Goal: Task Accomplishment & Management: Complete application form

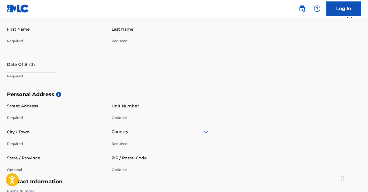
scroll to position [126, 0]
click at [57, 30] on input "First Name" at bounding box center [56, 28] width 98 height 16
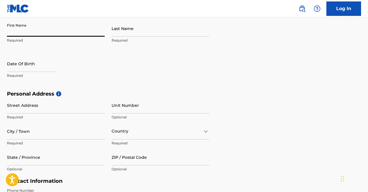
type input "[PERSON_NAME]"
type input "Mwesigye"
type input "Kungu/Kyanja"
type input "Kampala"
type input "[GEOGRAPHIC_DATA]"
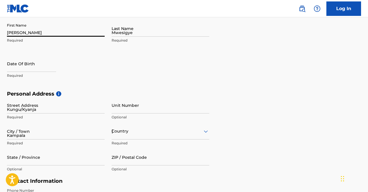
type input "00256"
type input "709"
type input "913484"
type input "[EMAIL_ADDRESS][DOMAIN_NAME]"
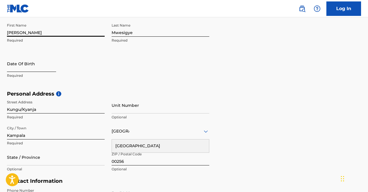
click at [40, 66] on input "text" at bounding box center [31, 64] width 49 height 16
select select "8"
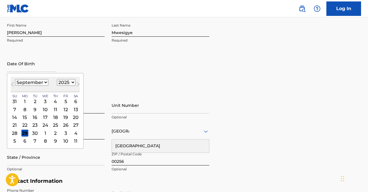
click at [70, 83] on select "1900 1901 1902 1903 1904 1905 1906 1907 1908 1909 1910 1911 1912 1913 1914 1915…" at bounding box center [66, 82] width 19 height 7
select select "1998"
click at [57, 79] on select "1900 1901 1902 1903 1904 1905 1906 1907 1908 1909 1910 1911 1912 1913 1914 1915…" at bounding box center [66, 82] width 19 height 7
click at [40, 83] on select "January February March April May June July August September October November De…" at bounding box center [31, 82] width 33 height 7
select select "5"
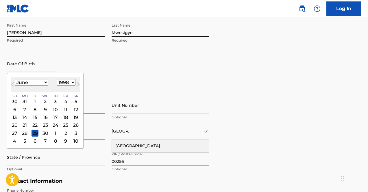
click at [15, 79] on select "January February March April May June July August September October November De…" at bounding box center [31, 82] width 33 height 7
click at [15, 132] on div "28" at bounding box center [14, 133] width 7 height 7
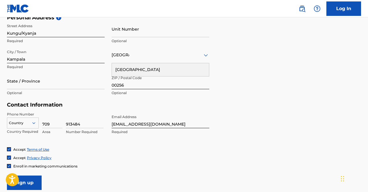
scroll to position [204, 0]
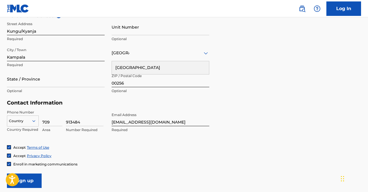
click at [125, 65] on div "[GEOGRAPHIC_DATA]" at bounding box center [160, 67] width 97 height 13
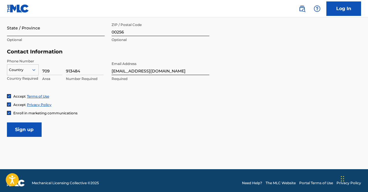
scroll to position [256, 0]
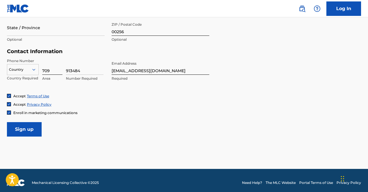
drag, startPoint x: 86, startPoint y: 70, endPoint x: 62, endPoint y: 69, distance: 24.0
click at [62, 69] on div "Country Country Required 709 Area 913484 Number Required" at bounding box center [56, 71] width 98 height 26
type input "123922"
click at [54, 70] on input "709" at bounding box center [52, 66] width 20 height 16
type input "773"
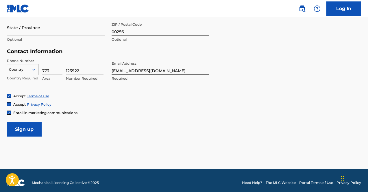
scroll to position [260, 0]
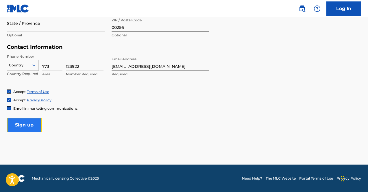
click at [29, 124] on input "Sign up" at bounding box center [24, 125] width 35 height 14
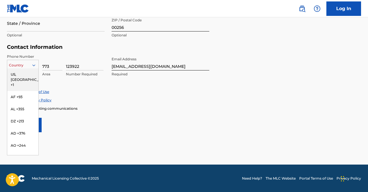
click at [27, 68] on div at bounding box center [22, 65] width 31 height 6
type input "u"
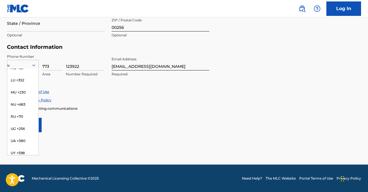
scroll to position [53, 0]
click at [24, 123] on div "UG +256" at bounding box center [22, 129] width 31 height 12
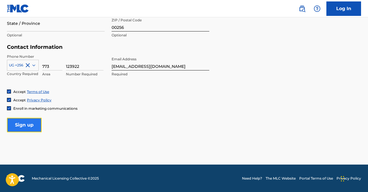
click at [34, 125] on input "Sign up" at bounding box center [24, 125] width 35 height 14
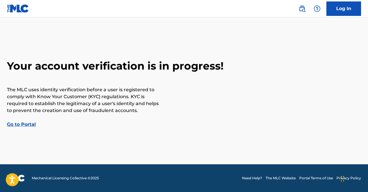
click at [20, 125] on link "Go to Portal" at bounding box center [21, 124] width 29 height 5
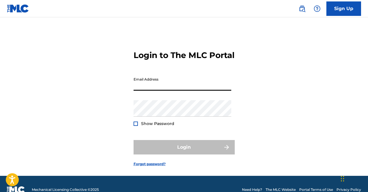
click at [162, 89] on input "Email Address" at bounding box center [183, 82] width 98 height 16
type input "[EMAIL_ADDRESS][DOMAIN_NAME]"
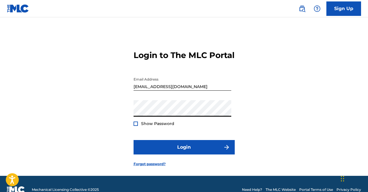
click at [135, 126] on div "Password Show Password" at bounding box center [183, 113] width 98 height 26
click at [137, 126] on div at bounding box center [136, 124] width 4 height 4
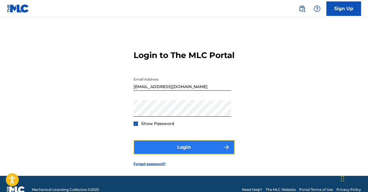
click at [175, 155] on button "Login" at bounding box center [184, 147] width 101 height 14
